Goal: Information Seeking & Learning: Learn about a topic

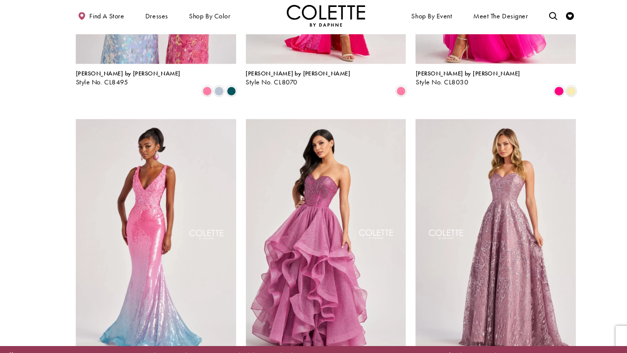
scroll to position [791, 0]
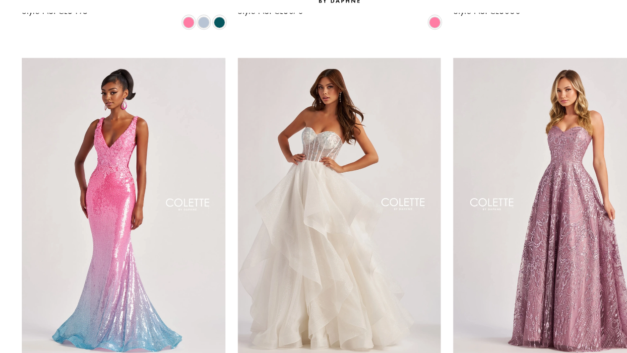
scroll to position [838, 0]
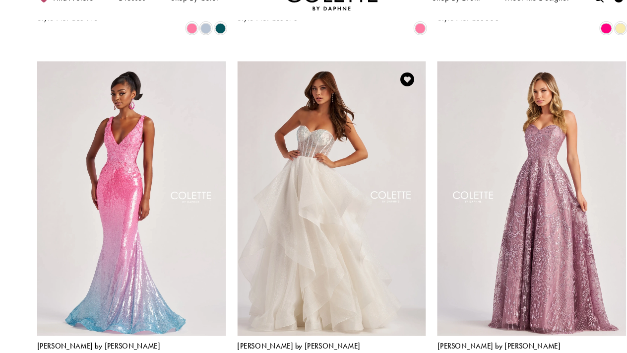
click at [376, 316] on span "Product List" at bounding box center [374, 320] width 9 height 9
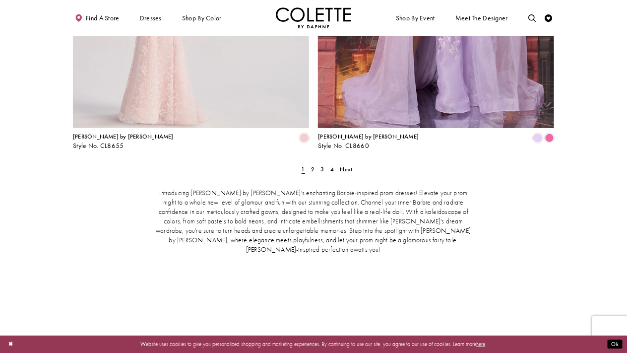
scroll to position [1405, 0]
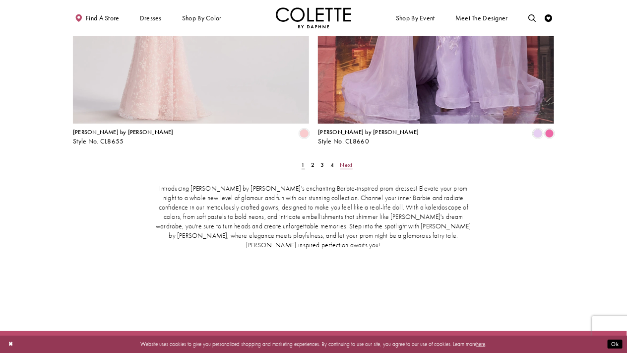
click at [346, 161] on span "Next" at bounding box center [346, 165] width 12 height 8
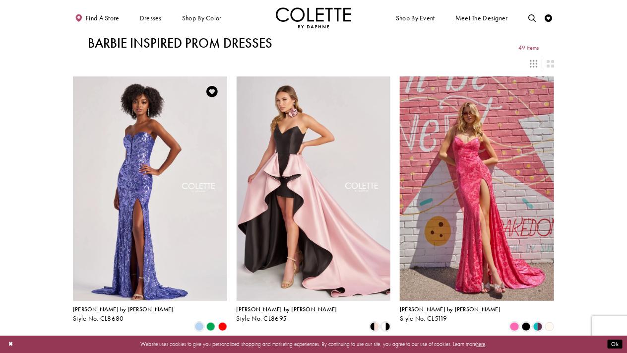
click at [211, 321] on polygon "Product List" at bounding box center [210, 326] width 11 height 11
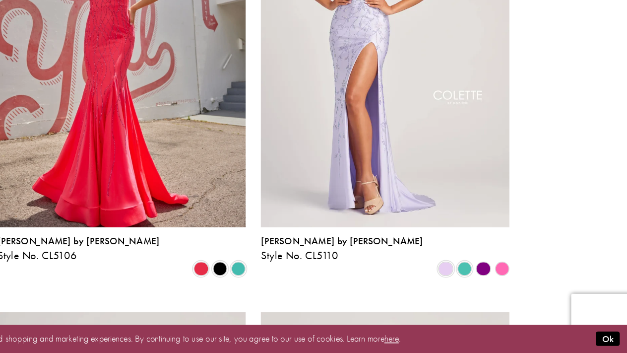
scroll to position [304, 0]
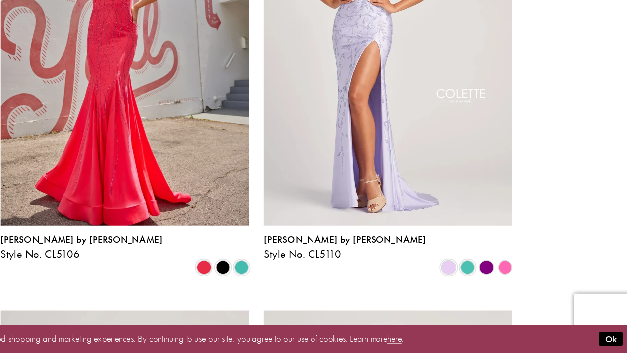
click at [539, 294] on polygon "Product List" at bounding box center [537, 299] width 11 height 11
click at [525, 295] on span "Product List" at bounding box center [526, 299] width 9 height 9
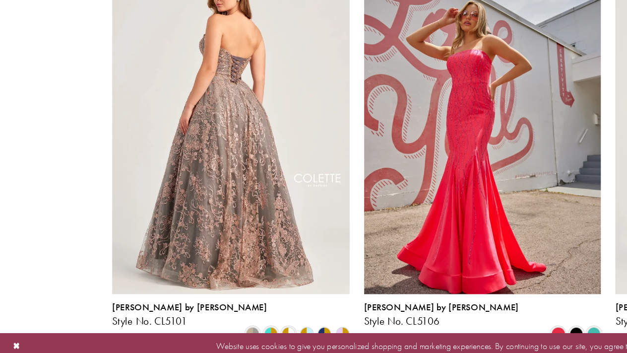
scroll to position [267, 0]
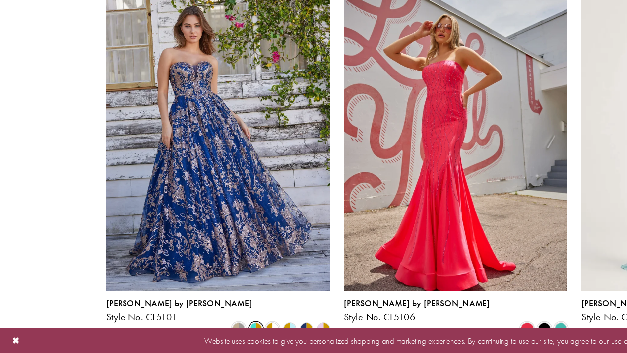
click at [174, 332] on span "Product List" at bounding box center [176, 336] width 9 height 9
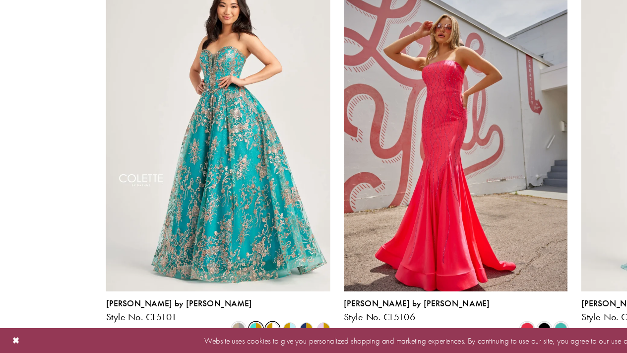
click at [190, 332] on span "Product List" at bounding box center [187, 336] width 9 height 9
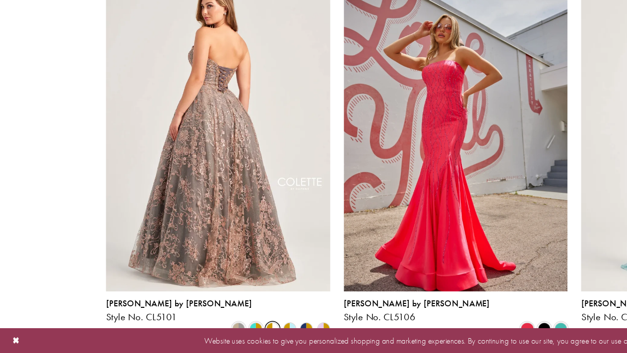
click at [131, 282] on img "Visit Colette by Daphne Style No. CL5101 Page" at bounding box center [150, 198] width 154 height 224
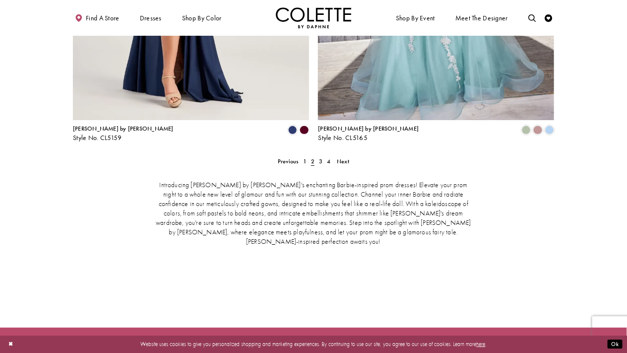
scroll to position [1409, 0]
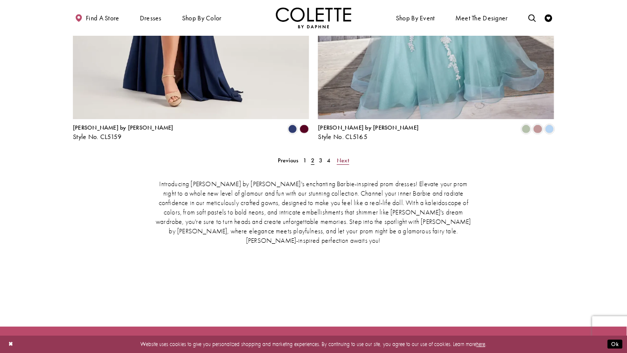
click at [346, 156] on span "Next" at bounding box center [343, 160] width 12 height 8
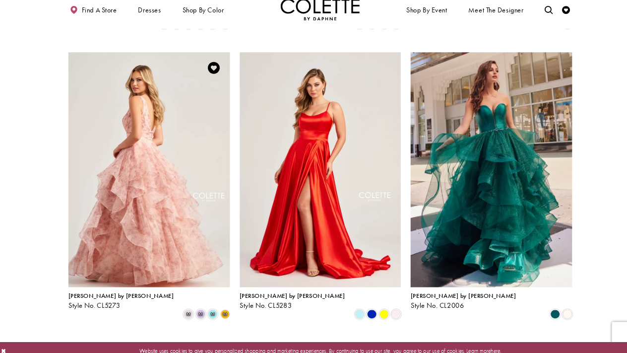
scroll to position [295, 0]
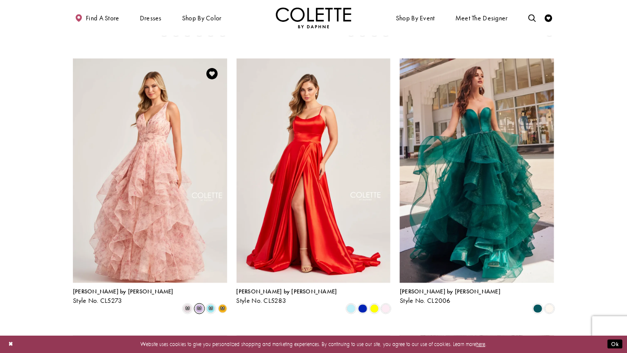
click at [199, 304] on span "m" at bounding box center [199, 308] width 9 height 9
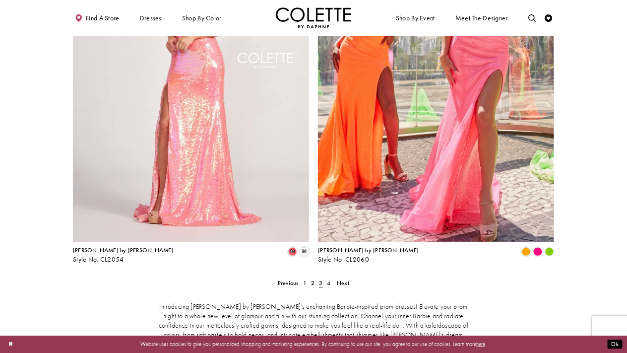
scroll to position [1289, 0]
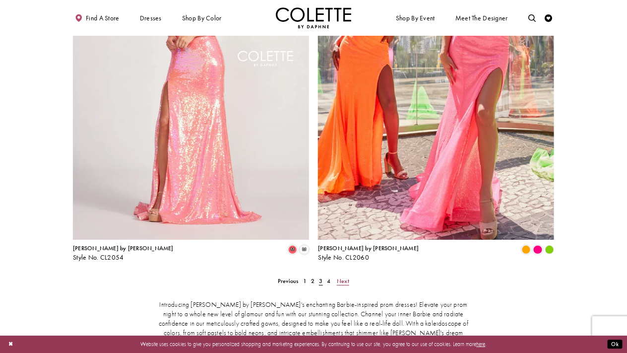
click at [347, 277] on span "Next" at bounding box center [343, 281] width 12 height 8
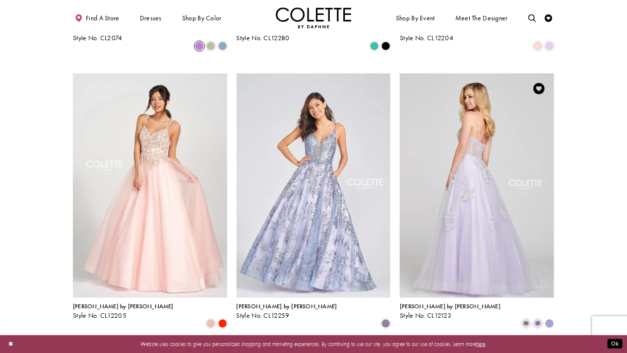
scroll to position [318, 0]
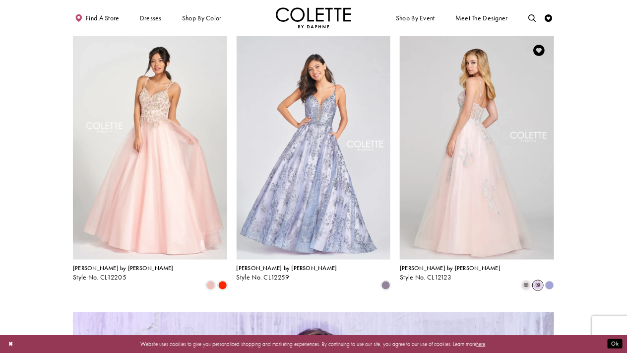
click at [536, 281] on span "m" at bounding box center [537, 285] width 9 height 9
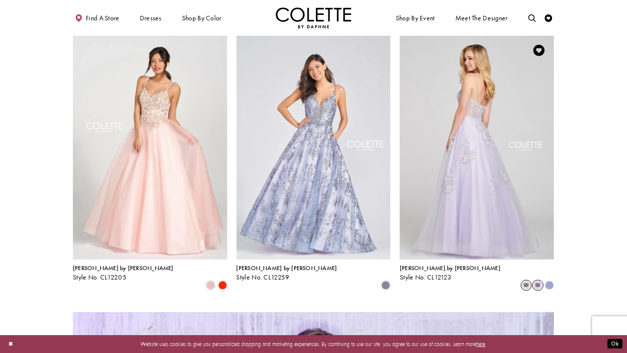
click at [529, 281] on span "m" at bounding box center [526, 285] width 9 height 9
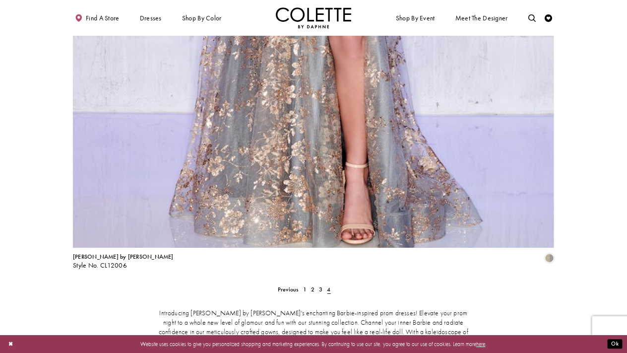
scroll to position [1086, 0]
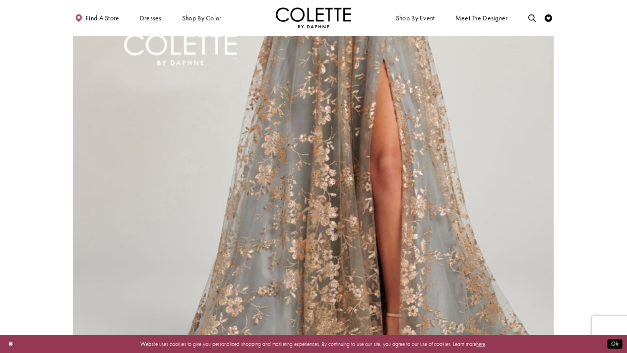
scroll to position [945, 0]
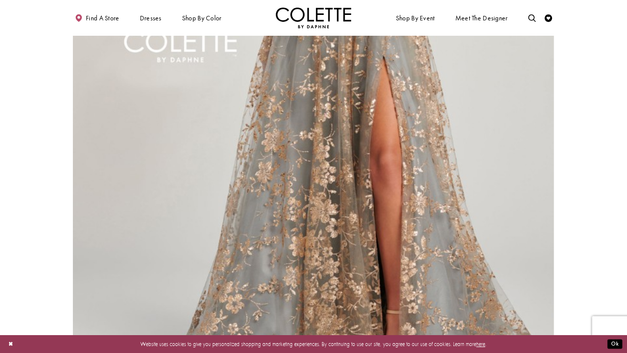
click at [416, 220] on img "Visit Colette by Daphne Style No. CL12006 Page" at bounding box center [313, 35] width 481 height 700
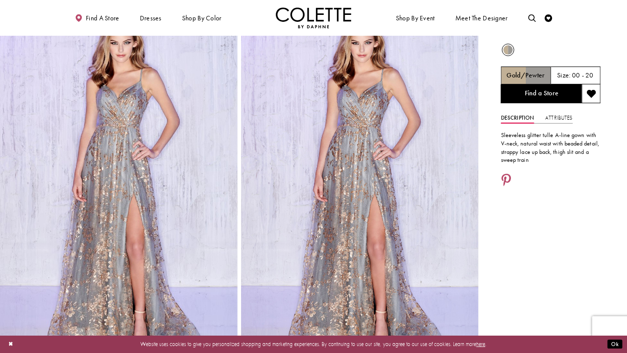
scroll to position [28, 0]
click at [115, 180] on img "Full size Style CL12006 Colette by Daphne #0 default Gold/Pewter vertical pictu…" at bounding box center [119, 185] width 238 height 356
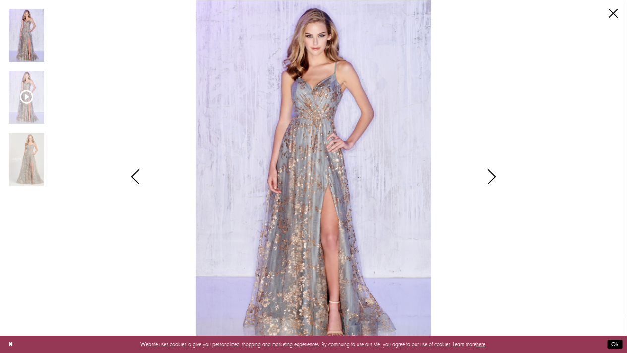
click at [30, 166] on img "Scroll List" at bounding box center [26, 159] width 35 height 53
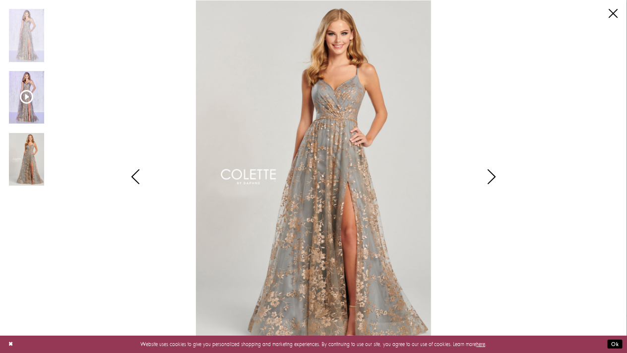
click at [26, 96] on icon "Scroll List" at bounding box center [26, 96] width 13 height 13
